Goal: Task Accomplishment & Management: Use online tool/utility

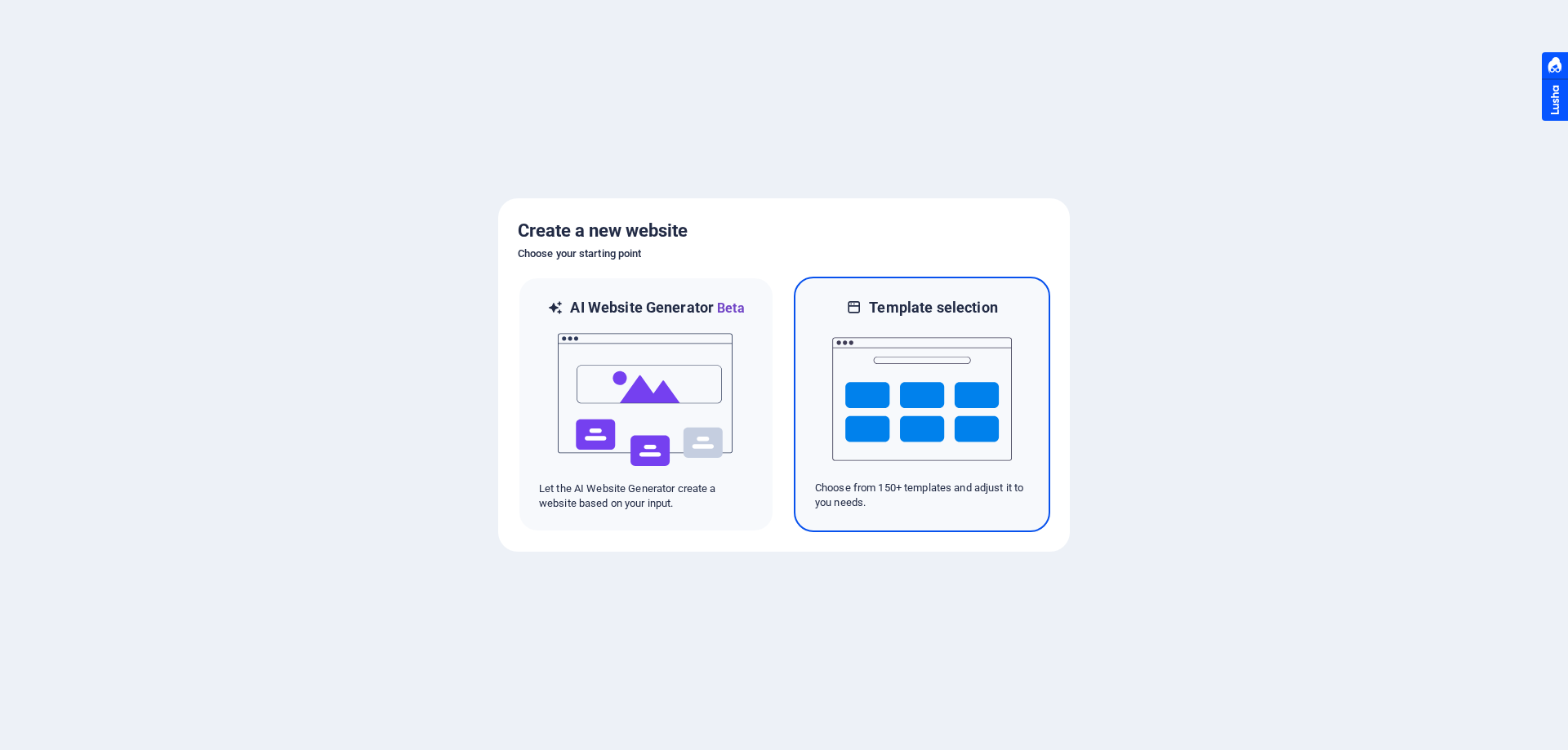
click at [913, 409] on img at bounding box center [922, 399] width 180 height 163
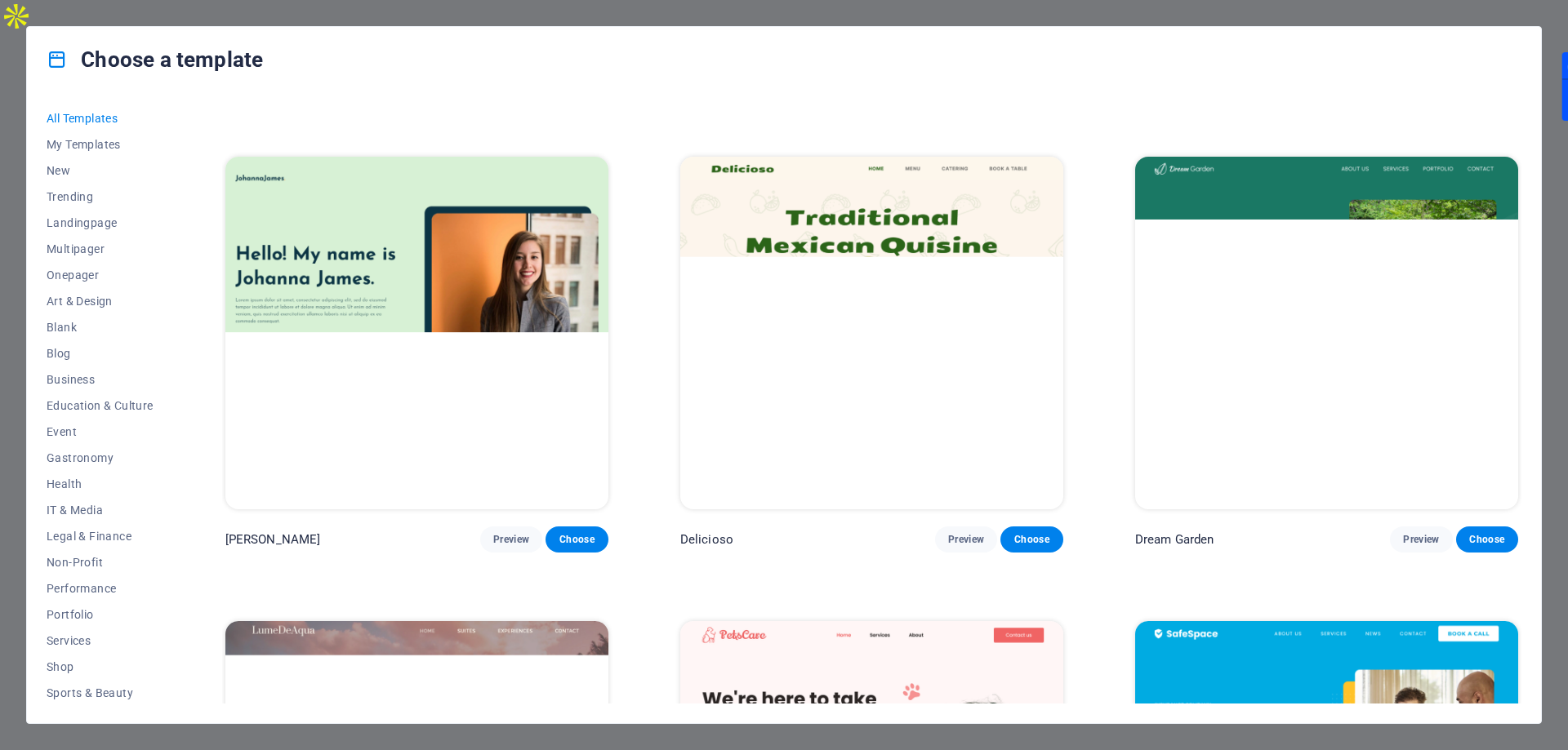
scroll to position [1469, 0]
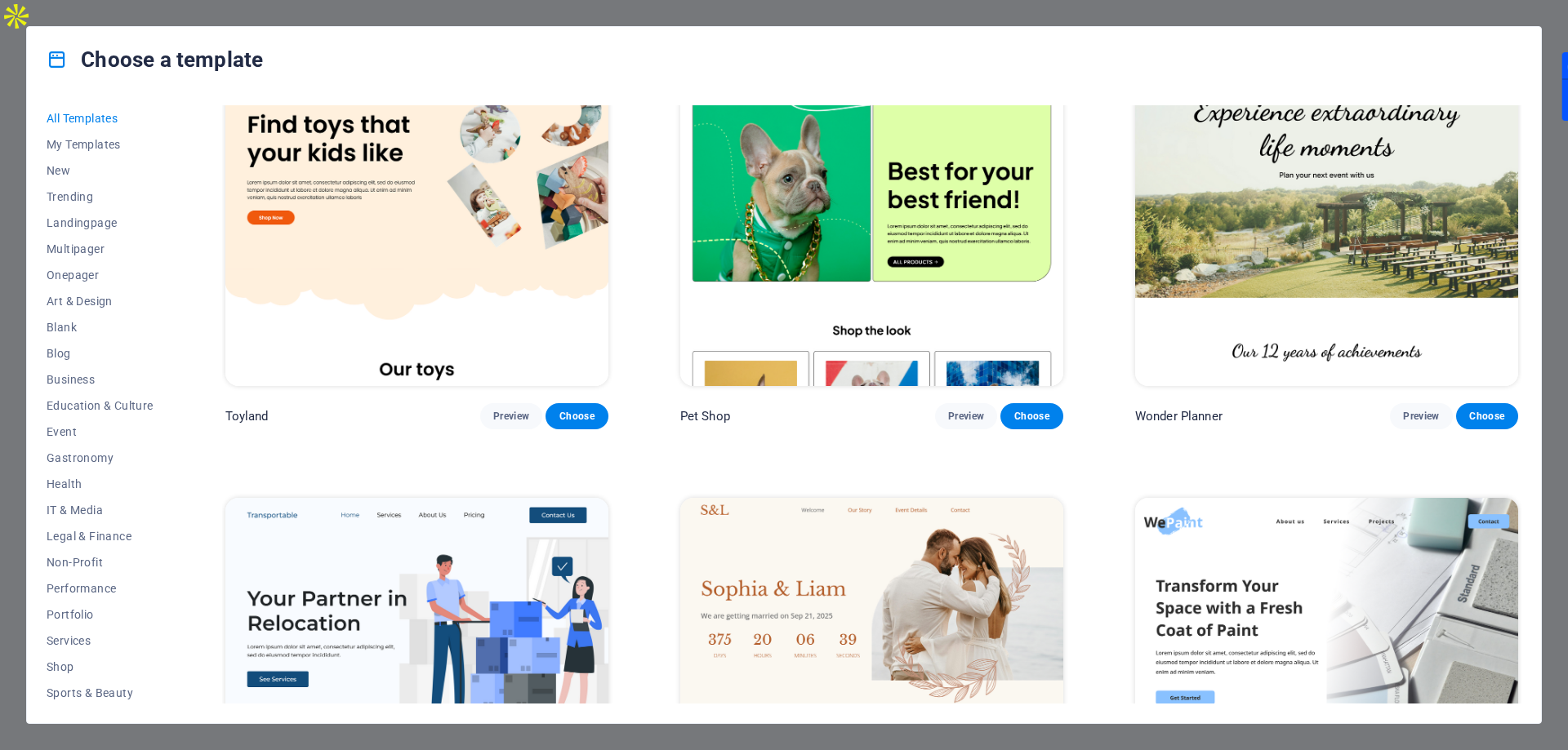
click at [874, 266] on img at bounding box center [872, 210] width 383 height 353
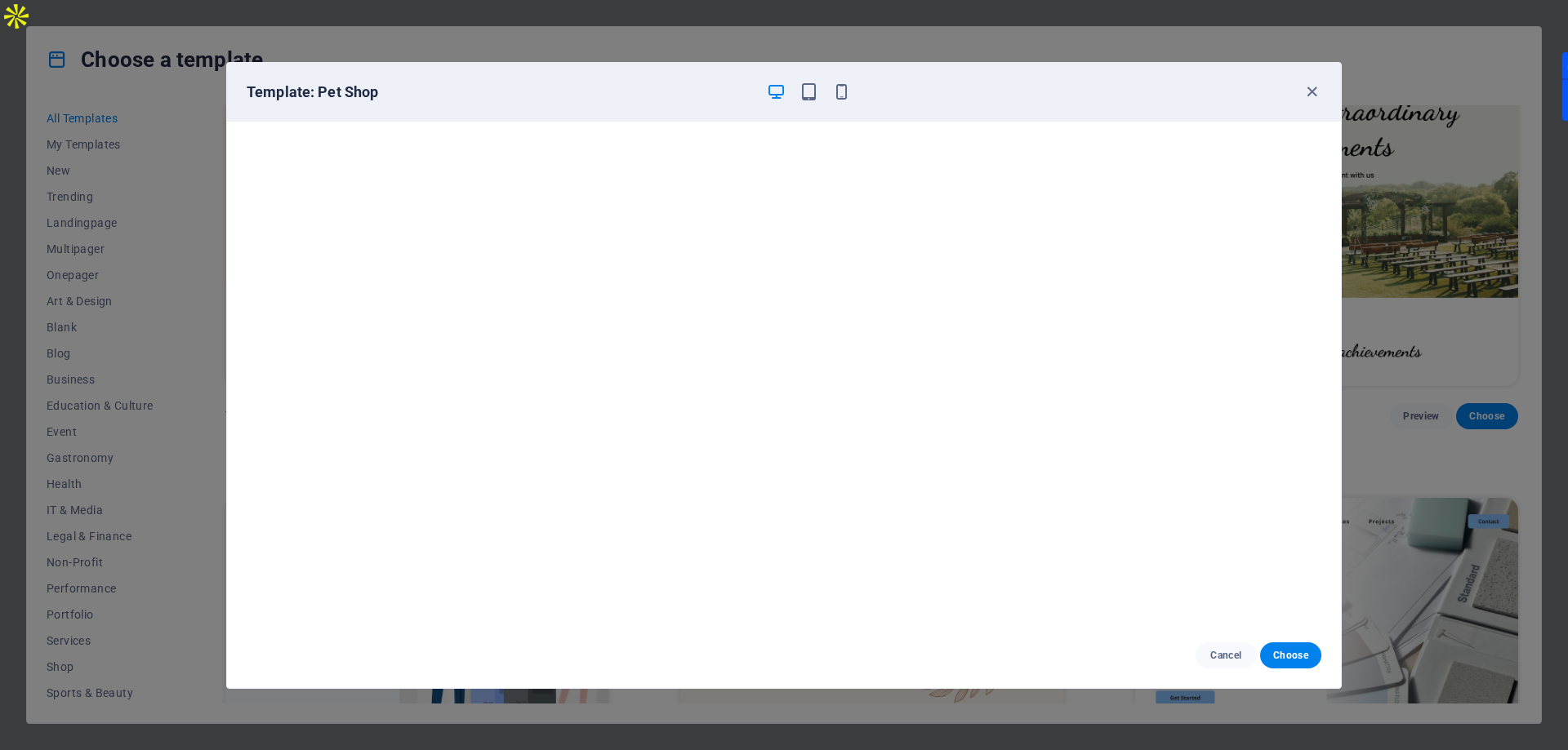
scroll to position [0, 0]
click at [811, 92] on icon "button" at bounding box center [809, 92] width 19 height 19
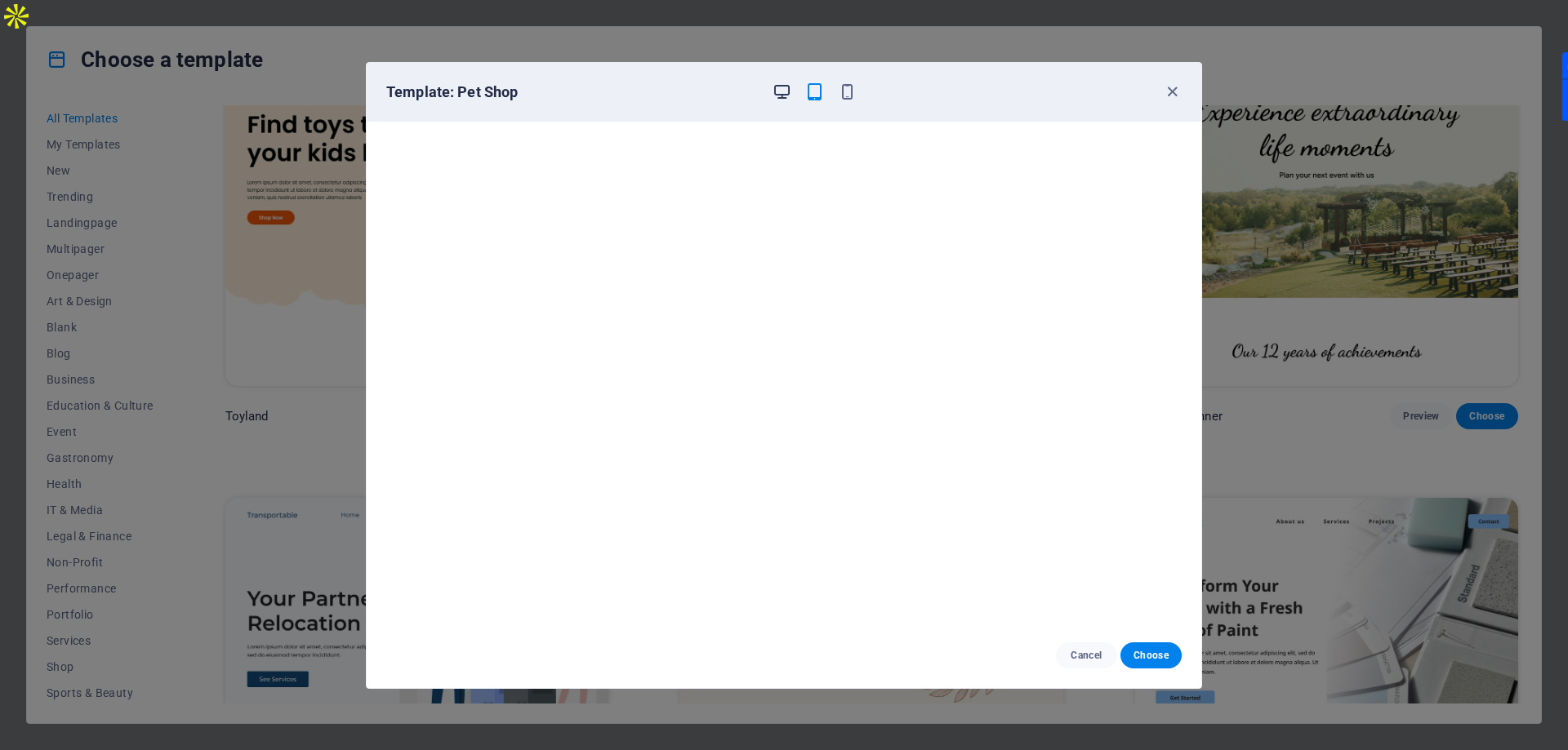
click at [778, 94] on icon "button" at bounding box center [782, 92] width 19 height 19
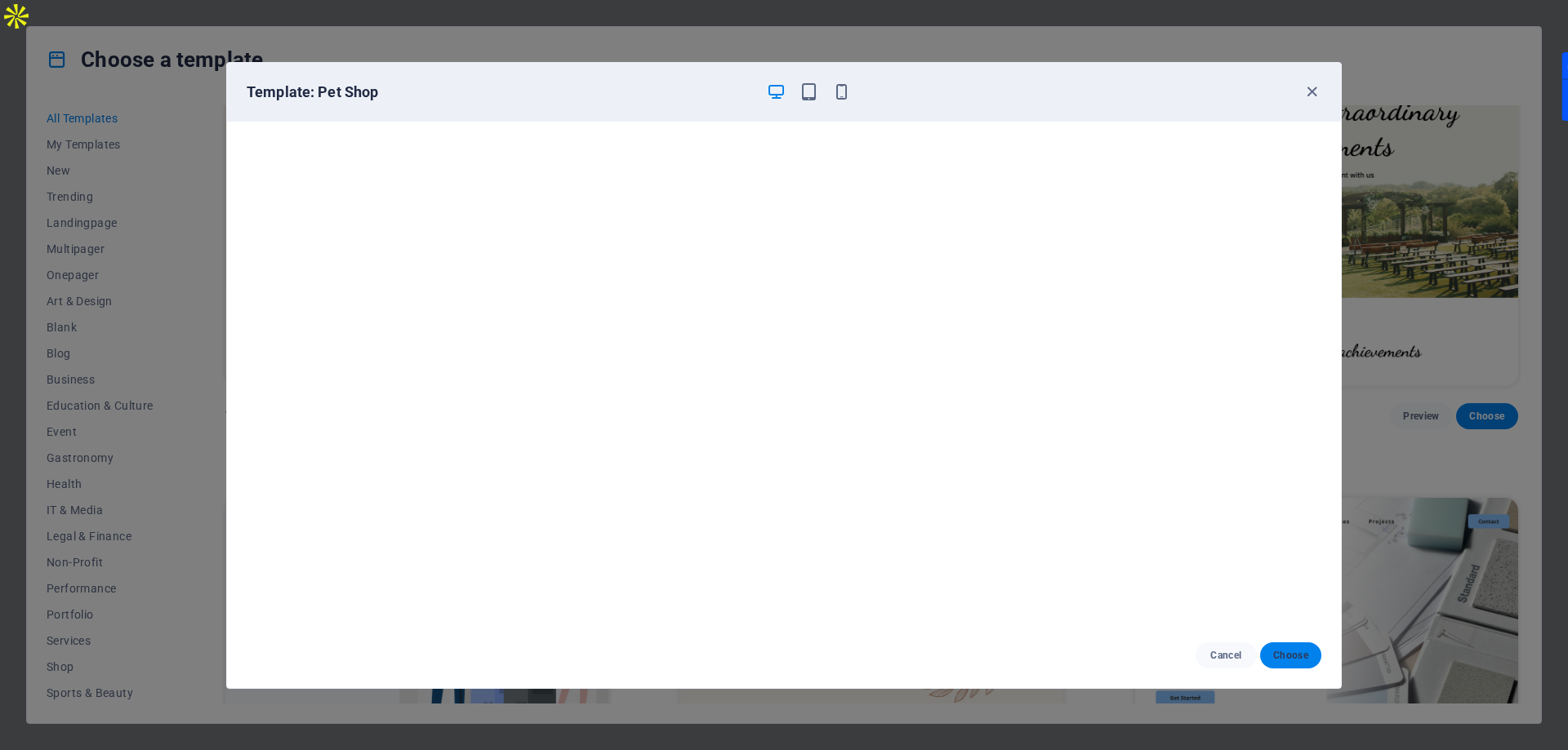
click at [1287, 658] on span "Choose" at bounding box center [1291, 655] width 35 height 13
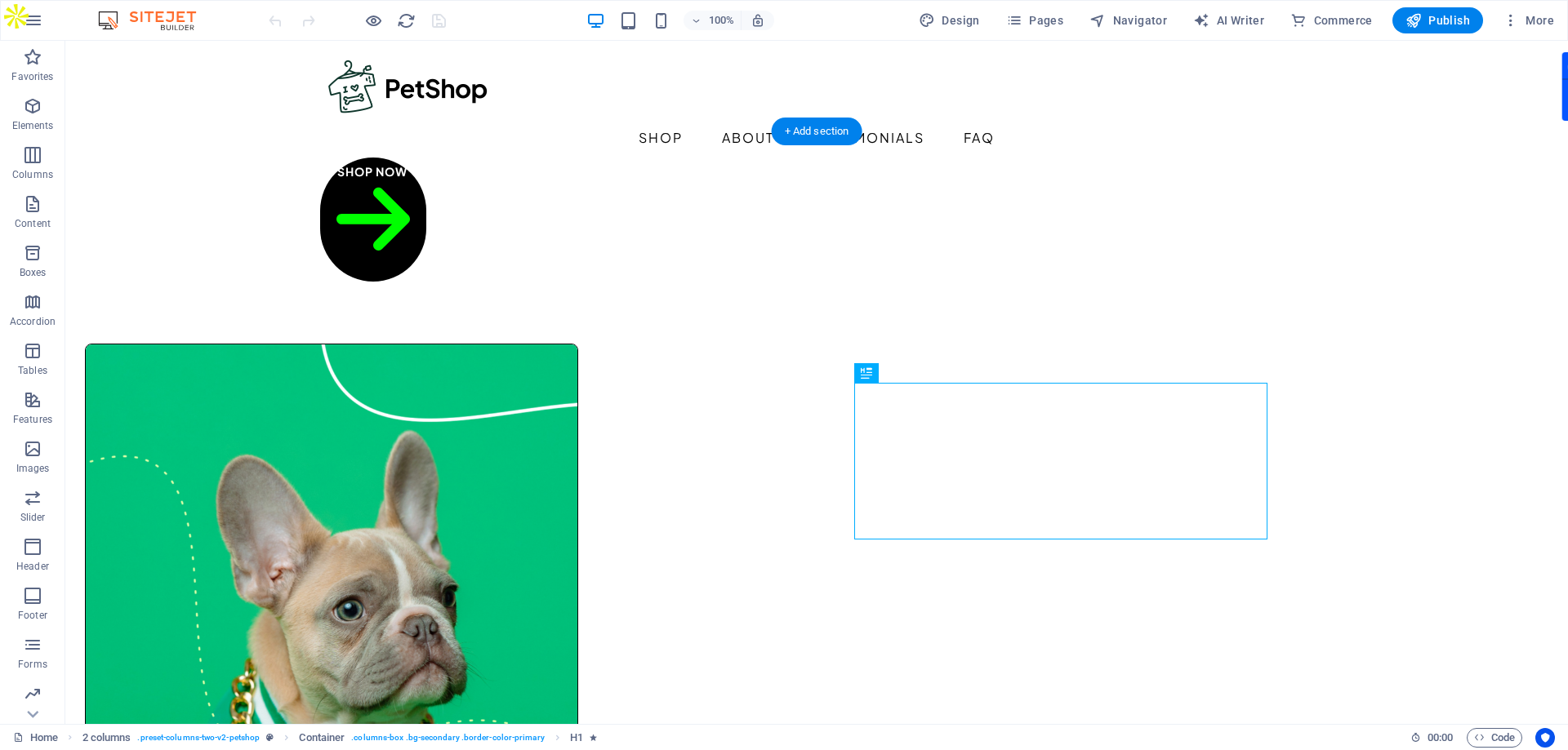
click at [577, 439] on figure at bounding box center [331, 619] width 491 height 550
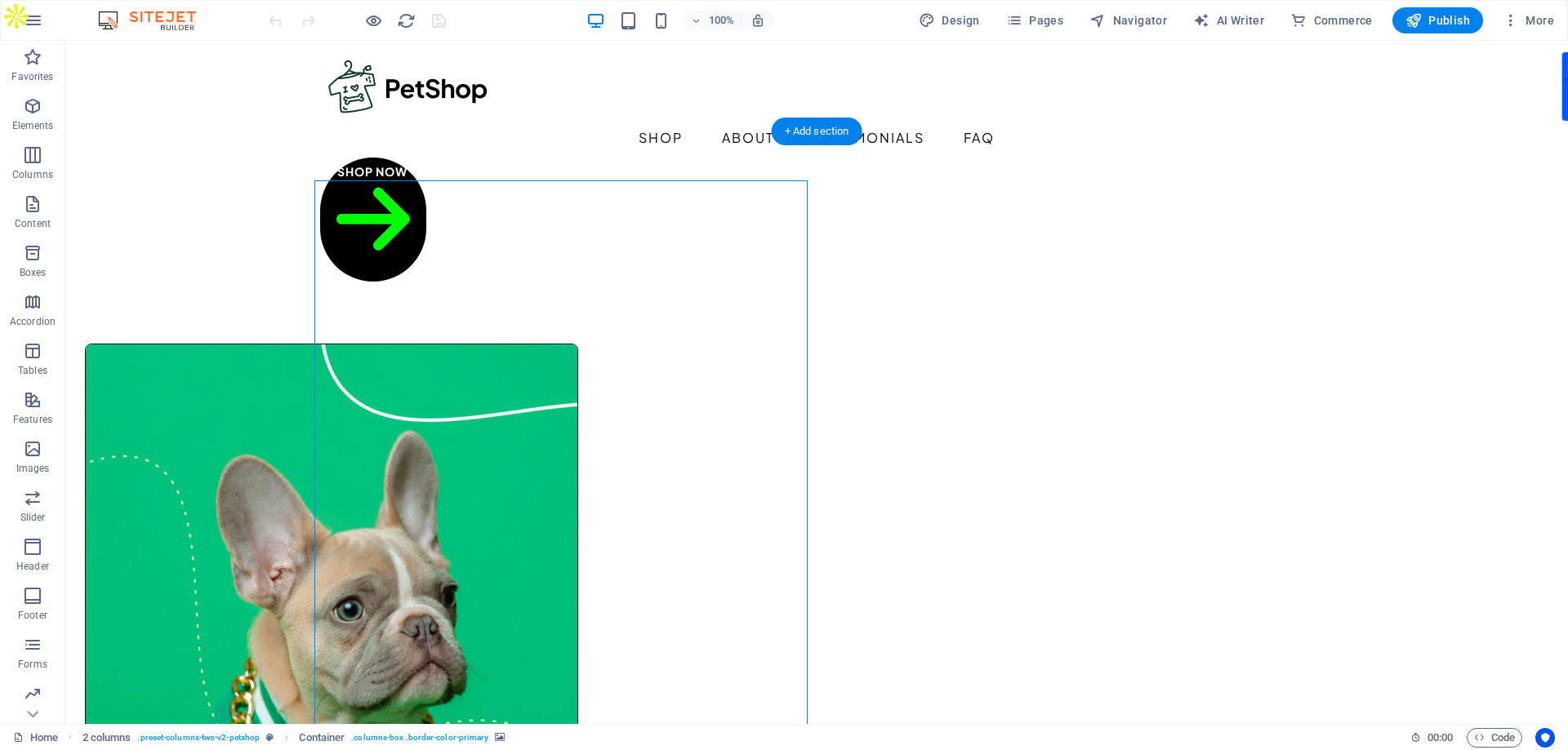
drag, startPoint x: 525, startPoint y: 417, endPoint x: 532, endPoint y: 390, distance: 27.9
click at [532, 390] on figure at bounding box center [331, 619] width 491 height 550
select select "px"
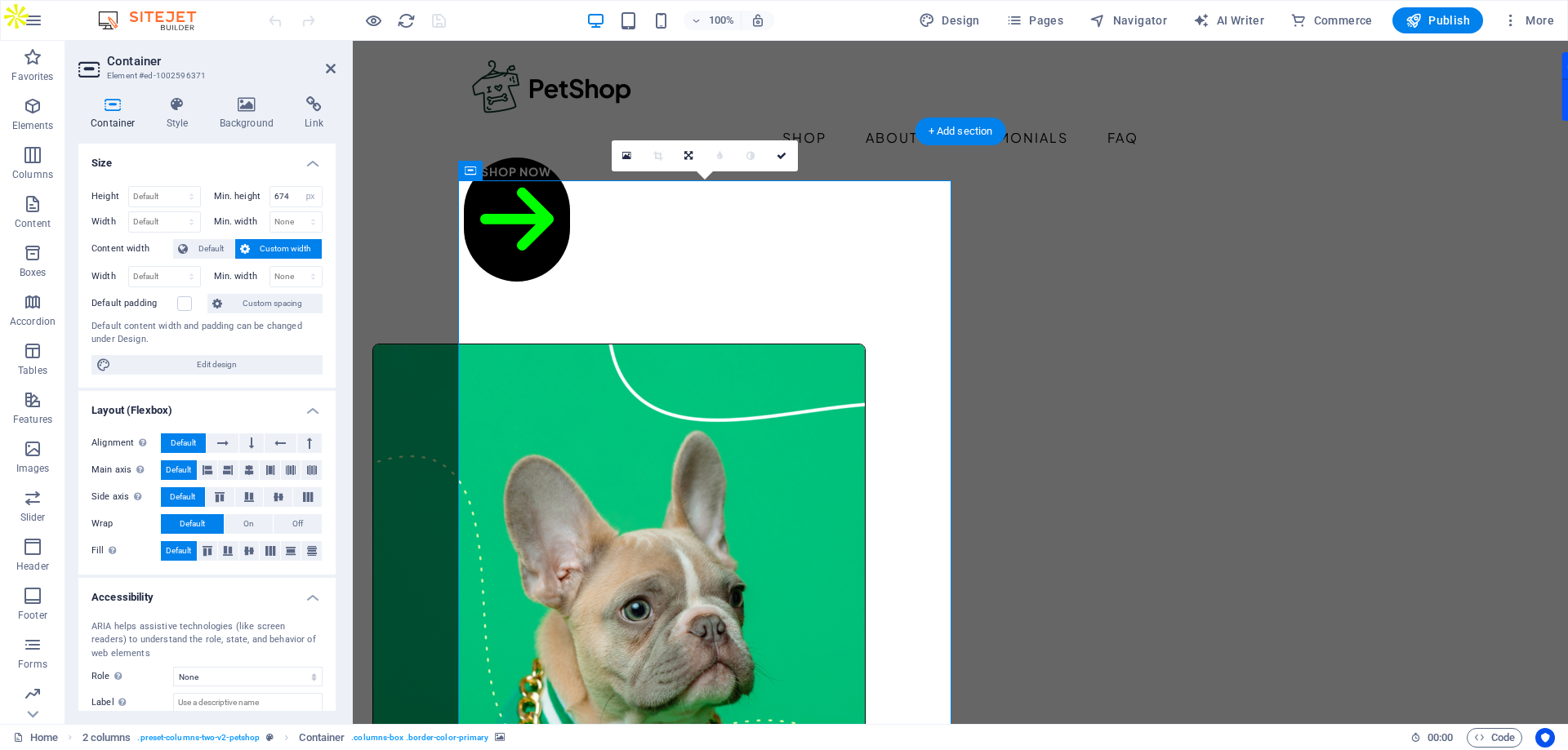
drag, startPoint x: 628, startPoint y: 335, endPoint x: 649, endPoint y: 375, distance: 45.2
click at [649, 375] on figure at bounding box center [619, 619] width 491 height 550
drag, startPoint x: 725, startPoint y: 426, endPoint x: 699, endPoint y: 362, distance: 69.1
click at [699, 362] on figure at bounding box center [619, 619] width 491 height 550
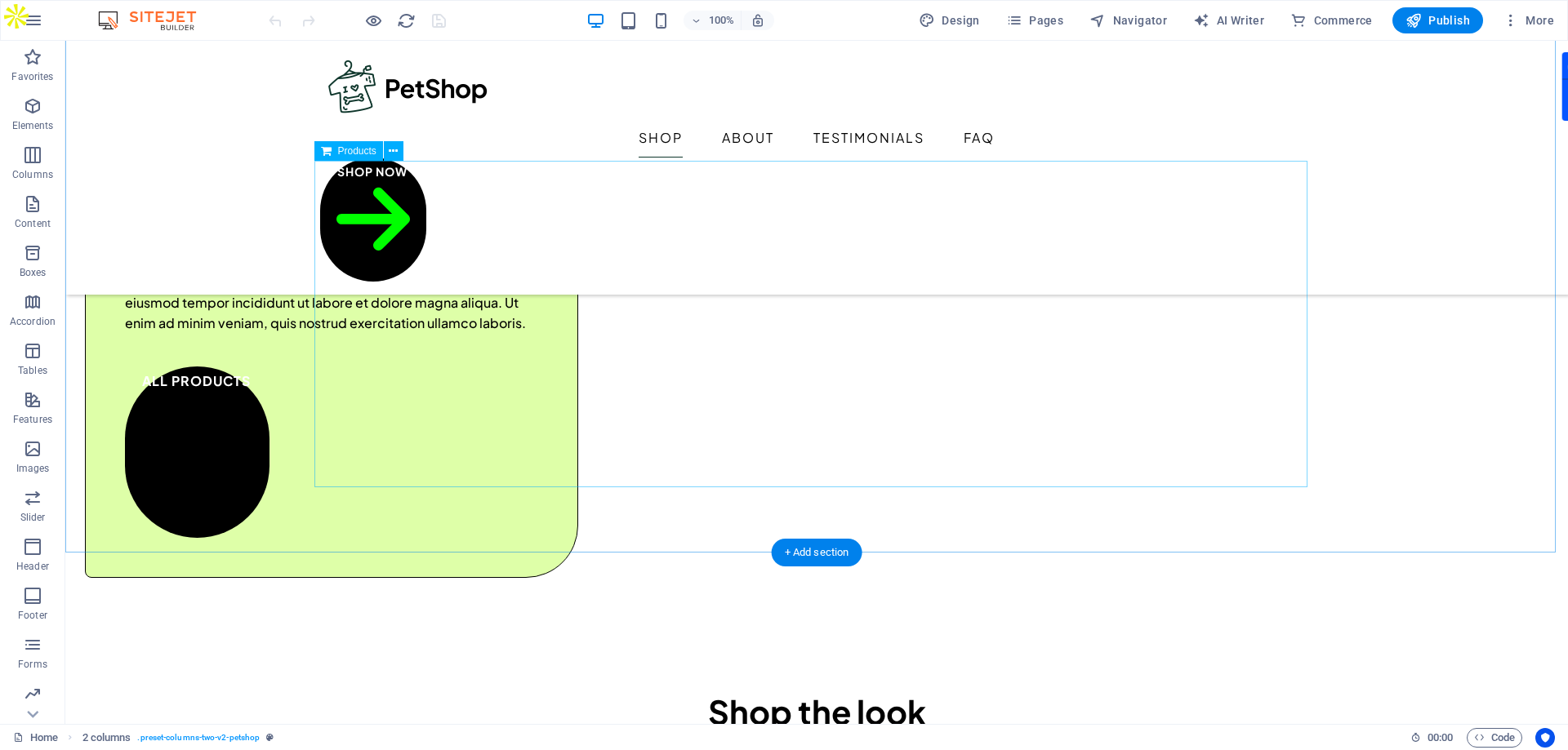
scroll to position [980, 0]
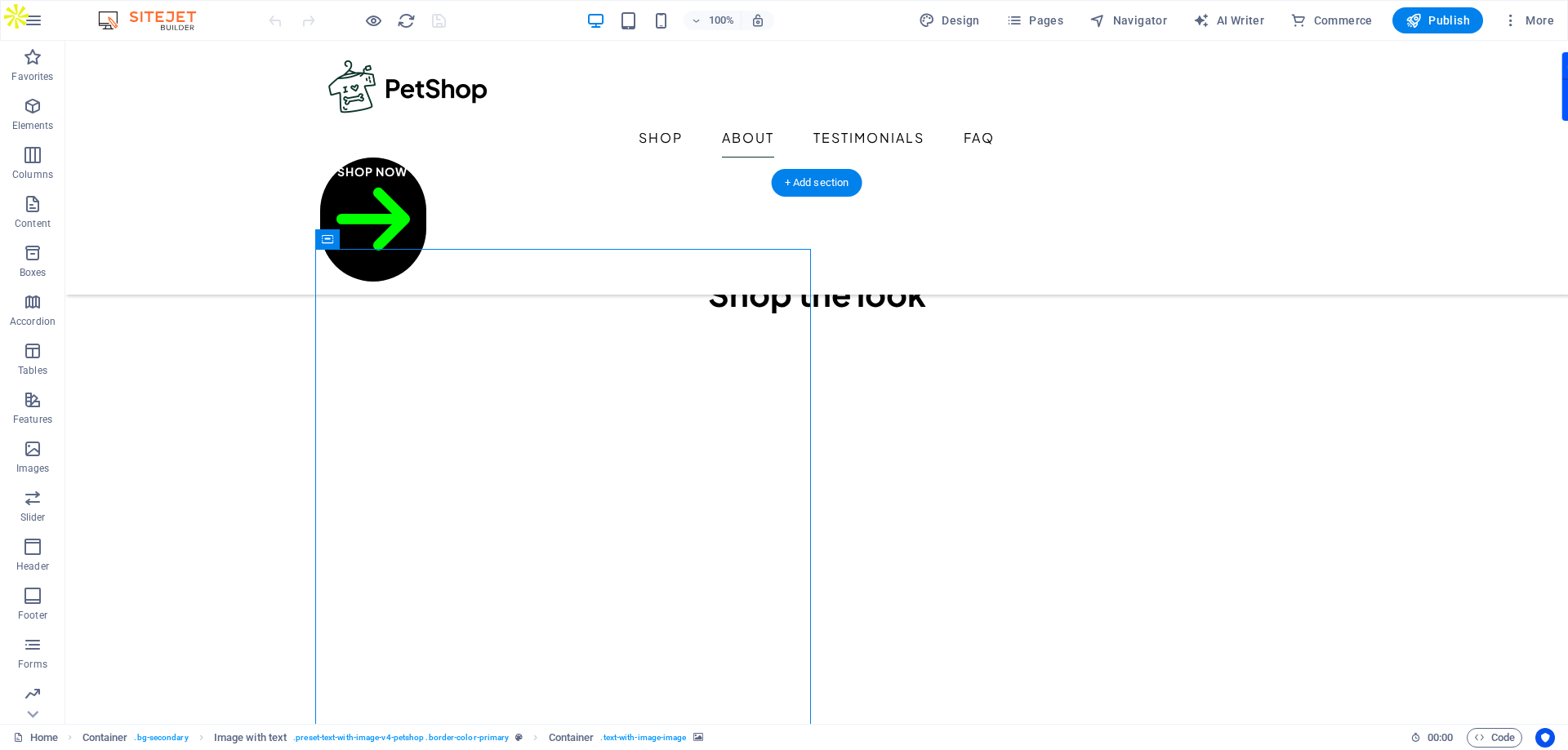
scroll to position [1224, 0]
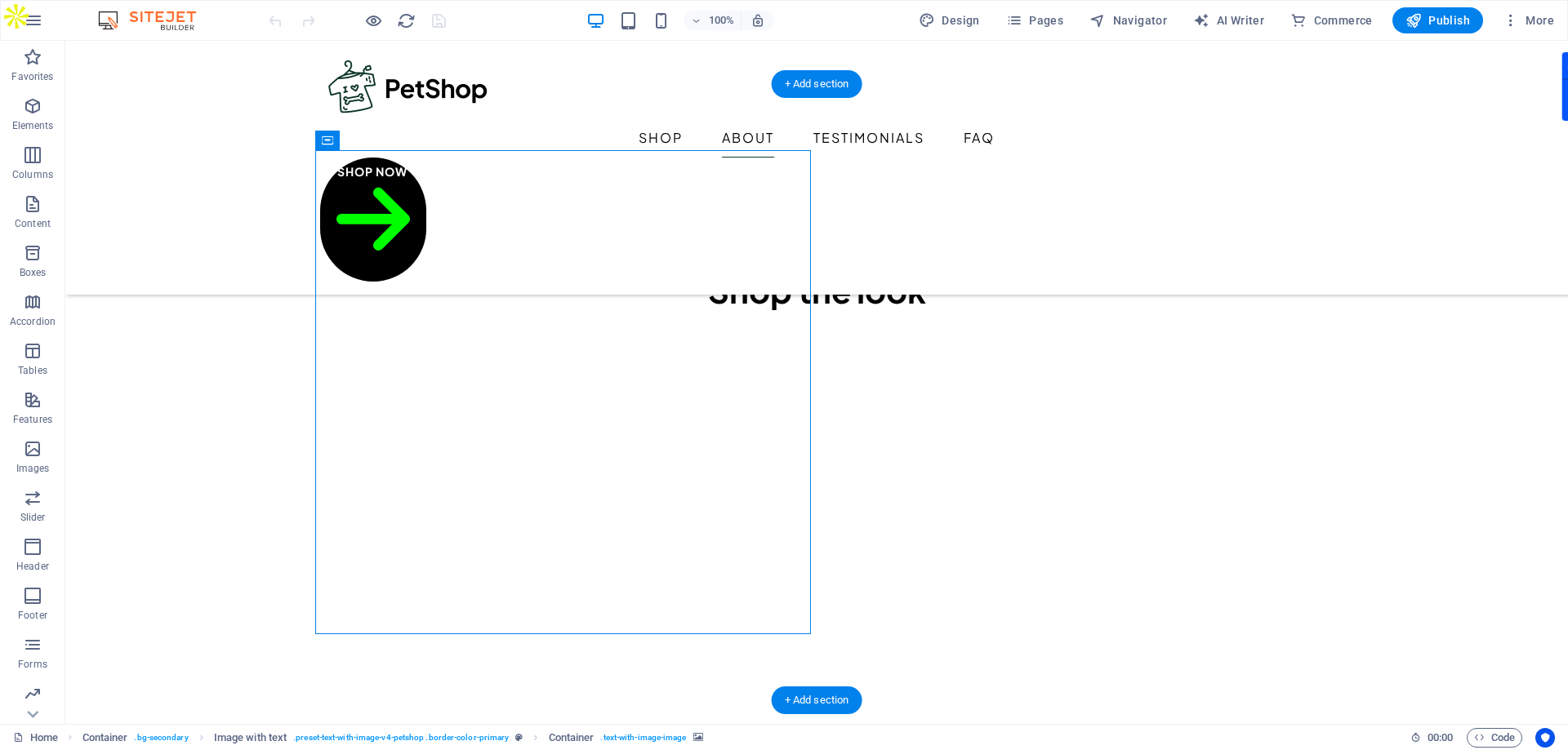
click at [1440, 17] on span "Publish" at bounding box center [1436, 21] width 64 height 17
